Goal: Navigation & Orientation: Understand site structure

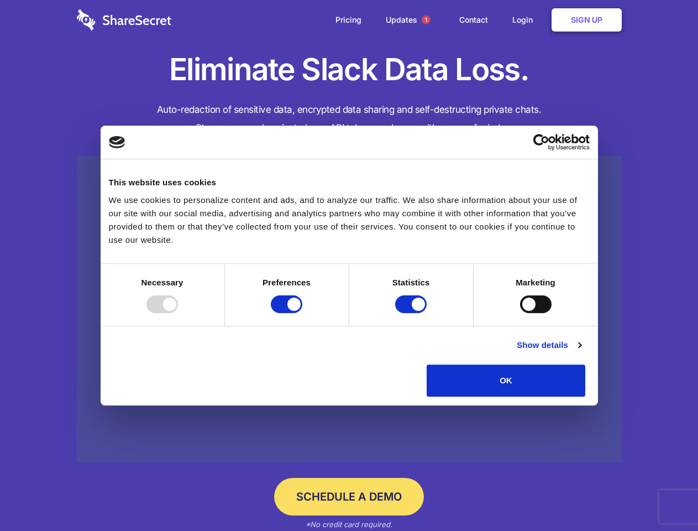
click at [178, 313] on div at bounding box center [163, 304] width 32 height 18
click at [302, 313] on input "Preferences" at bounding box center [287, 304] width 32 height 18
checkbox input "false"
click at [413, 313] on input "Statistics" at bounding box center [411, 304] width 32 height 18
checkbox input "false"
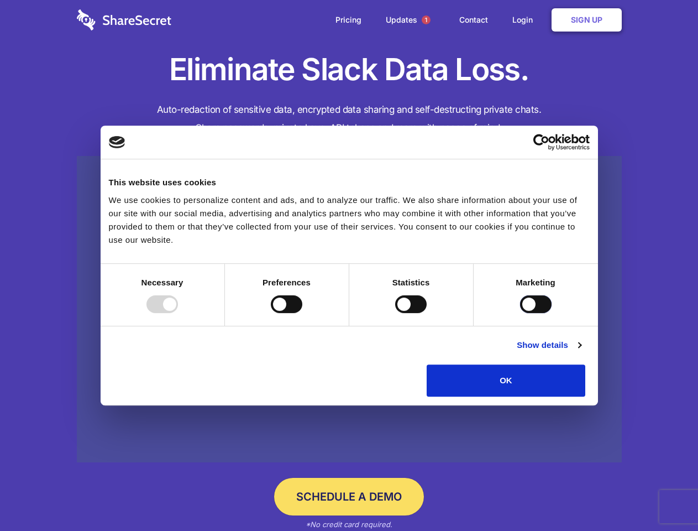
click at [520, 313] on input "Marketing" at bounding box center [536, 304] width 32 height 18
checkbox input "true"
click at [581, 352] on link "Show details" at bounding box center [549, 344] width 64 height 13
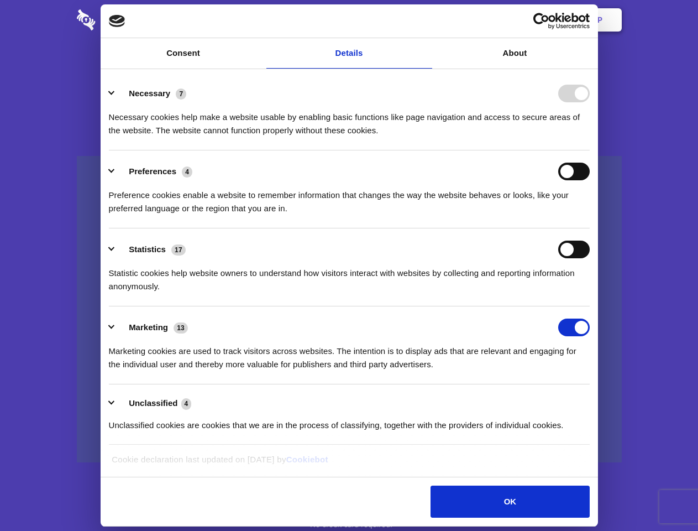
click at [595, 400] on ul "Necessary 7 Necessary cookies help make a website usable by enabling basic func…" at bounding box center [349, 258] width 492 height 373
click at [426, 20] on span "1" at bounding box center [426, 19] width 9 height 9
